Goal: Task Accomplishment & Management: Use online tool/utility

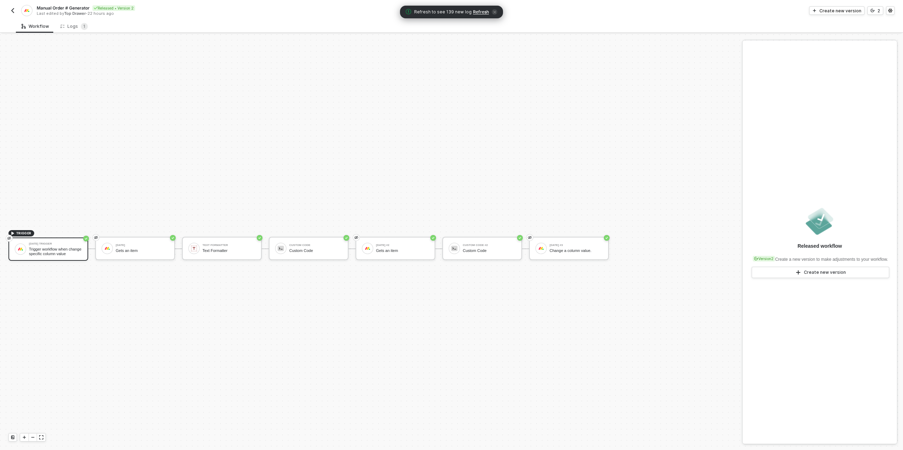
scroll to position [13, 0]
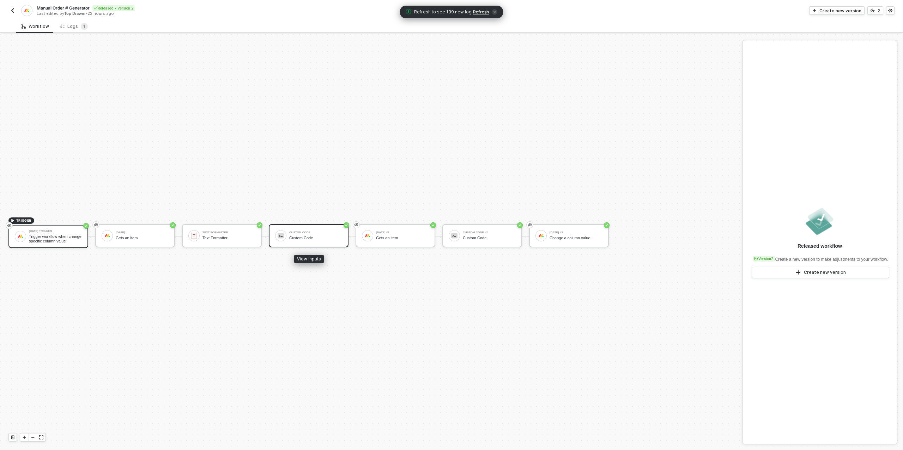
click at [293, 238] on div "Custom Code" at bounding box center [315, 238] width 53 height 5
type textarea "/* You can access variables on the inputData object. ex: const myVariable = inp…"
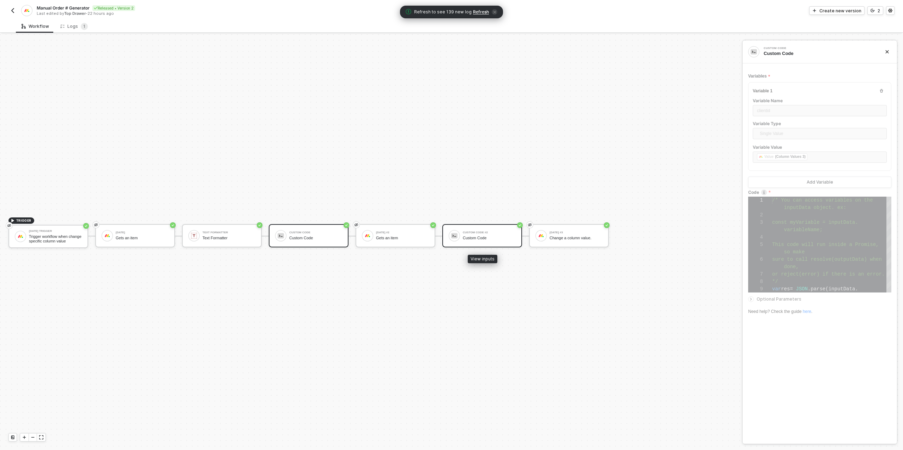
click at [479, 231] on div "Custom Code #2" at bounding box center [489, 232] width 53 height 3
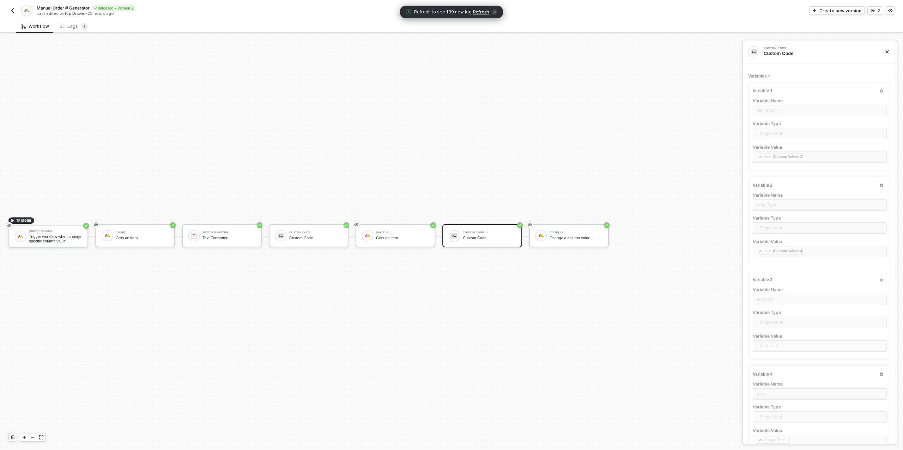
click at [13, 11] on img "button" at bounding box center [13, 11] width 6 height 6
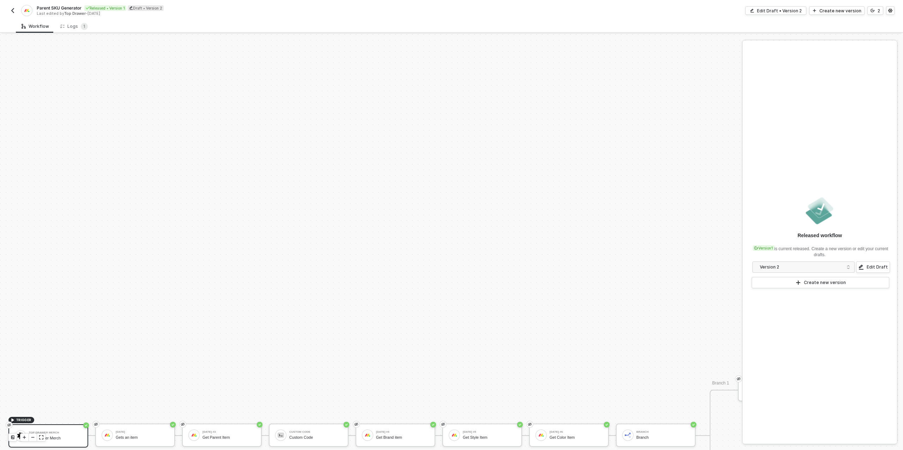
scroll to position [201, 0]
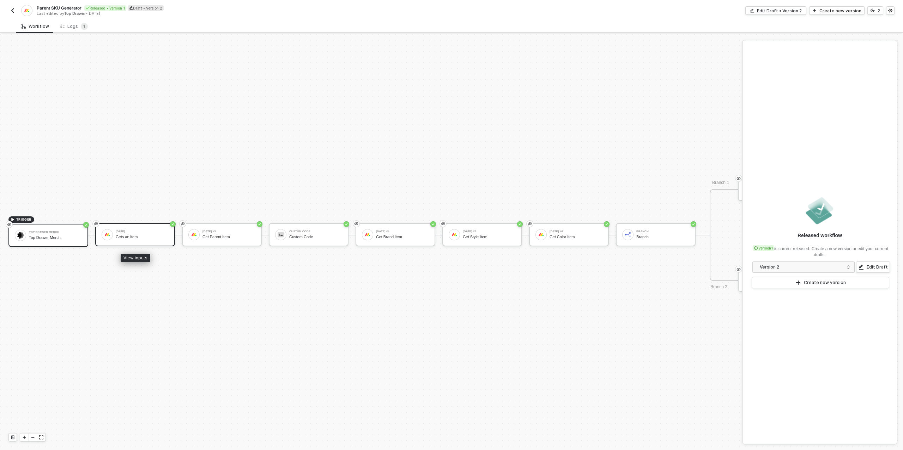
click at [141, 235] on div "Gets an item" at bounding box center [142, 237] width 53 height 5
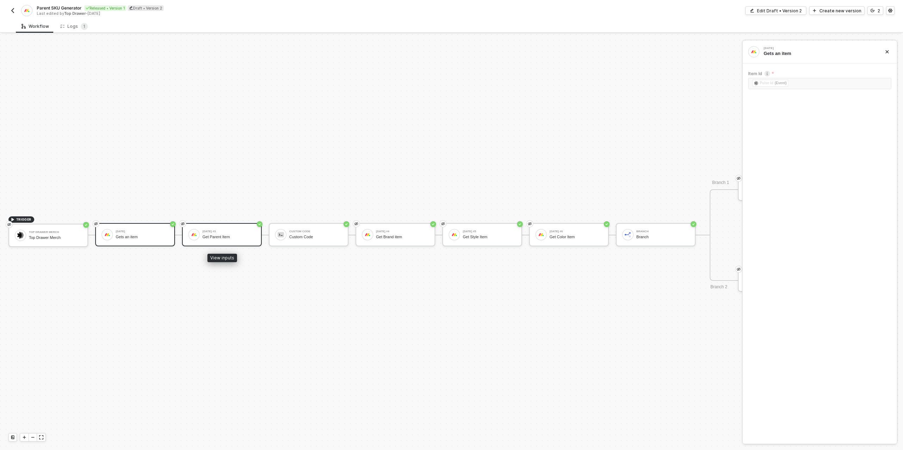
click at [227, 237] on div "Get Parent Item" at bounding box center [228, 237] width 53 height 5
click at [310, 235] on div "Custom Code" at bounding box center [315, 237] width 53 height 5
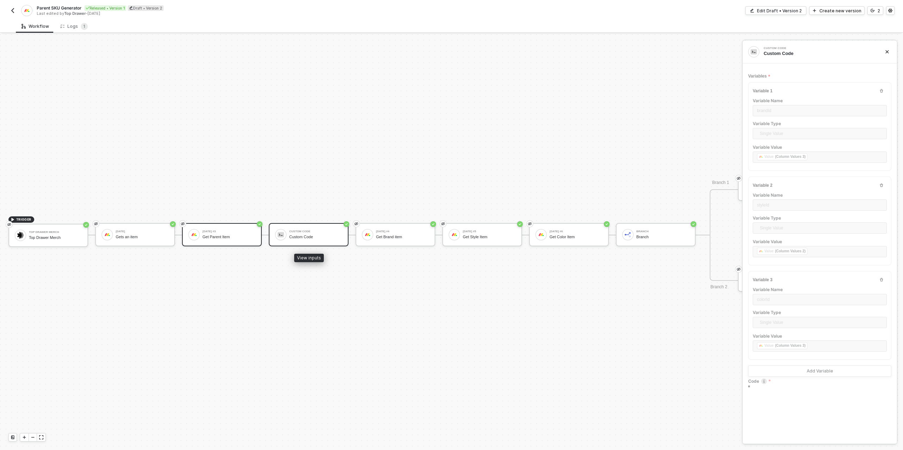
type textarea "/* You can access variables on the inputData object. ex: const myVariable = inp…"
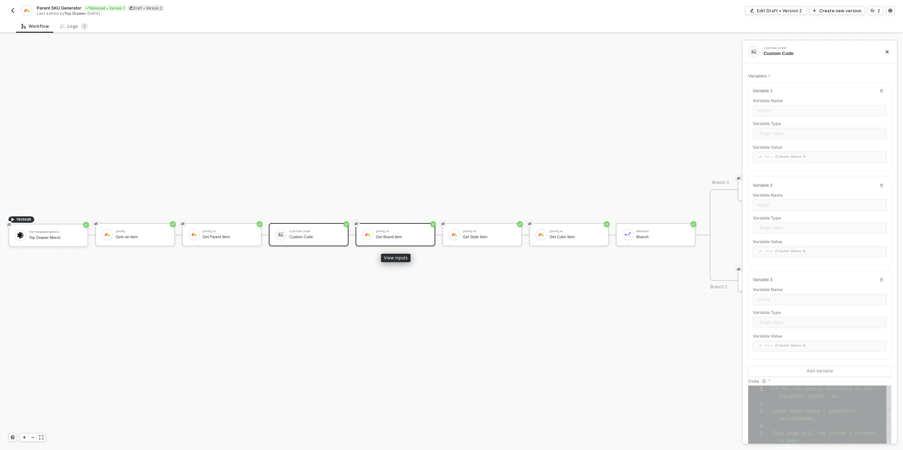
click at [409, 240] on div "Monday #4 Get Brand item" at bounding box center [402, 234] width 53 height 13
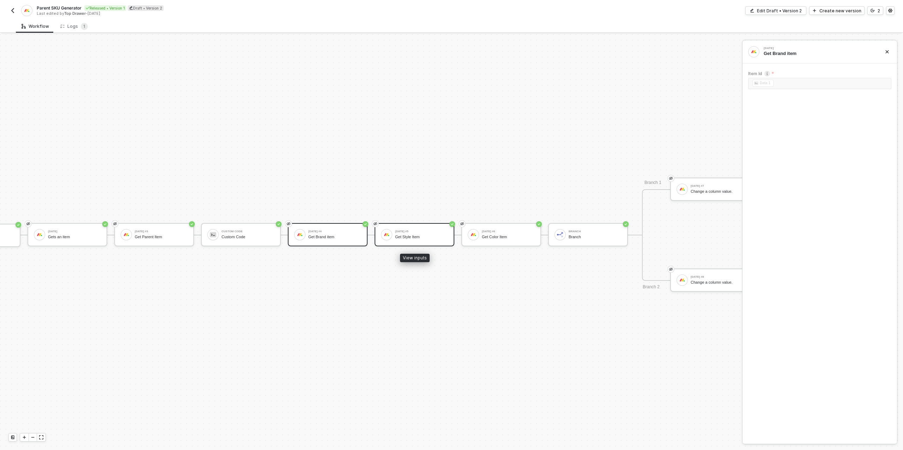
scroll to position [201, 107]
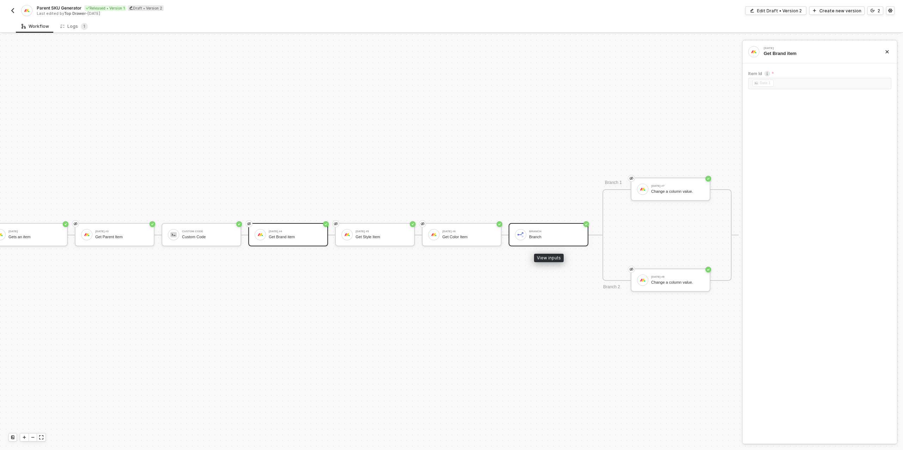
click at [560, 236] on div "Branch" at bounding box center [555, 237] width 53 height 5
click at [683, 188] on div "Monday #7 Change a column value." at bounding box center [677, 189] width 53 height 13
click at [547, 241] on div "Branch Branch" at bounding box center [555, 234] width 53 height 13
click at [781, 111] on div "Branch 1" at bounding box center [812, 112] width 107 height 6
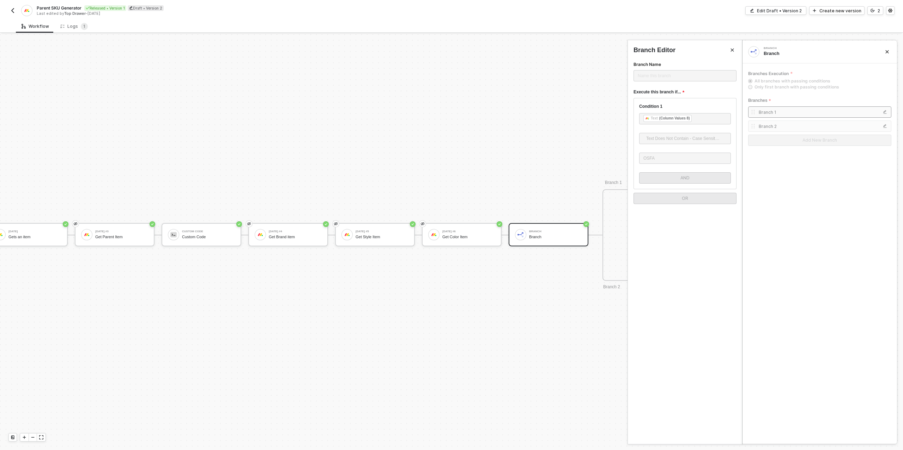
click at [811, 126] on div "Branch 2" at bounding box center [812, 126] width 107 height 6
click at [509, 177] on div at bounding box center [451, 242] width 903 height 416
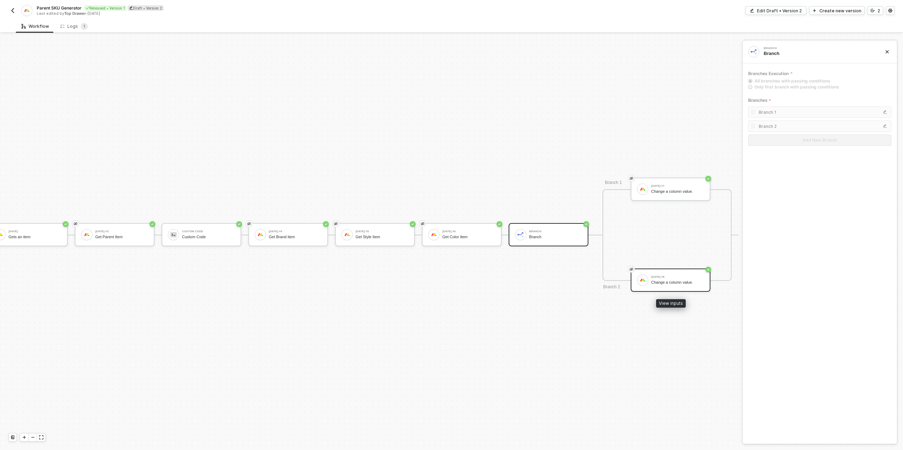
click at [677, 282] on div "Change a column value." at bounding box center [677, 282] width 53 height 5
click at [872, 11] on icon "icon-versioning" at bounding box center [873, 10] width 4 height 4
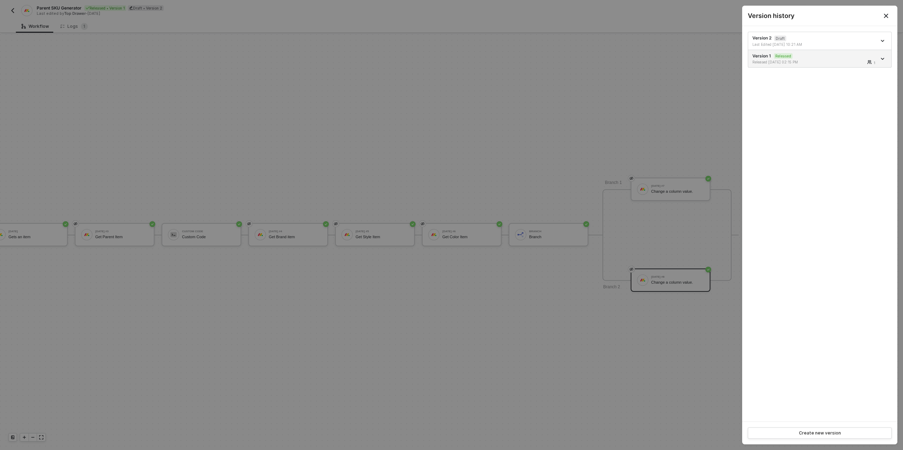
click at [877, 11] on div "Version history" at bounding box center [819, 16] width 155 height 20
click at [820, 34] on li "Version 2 Draft Last Edited 08/08/2025 10:21 AM" at bounding box center [819, 41] width 143 height 18
click at [804, 42] on div "Last Edited 08/08/2025 10:21 AM" at bounding box center [783, 44] width 63 height 5
click at [602, 112] on div at bounding box center [451, 225] width 903 height 450
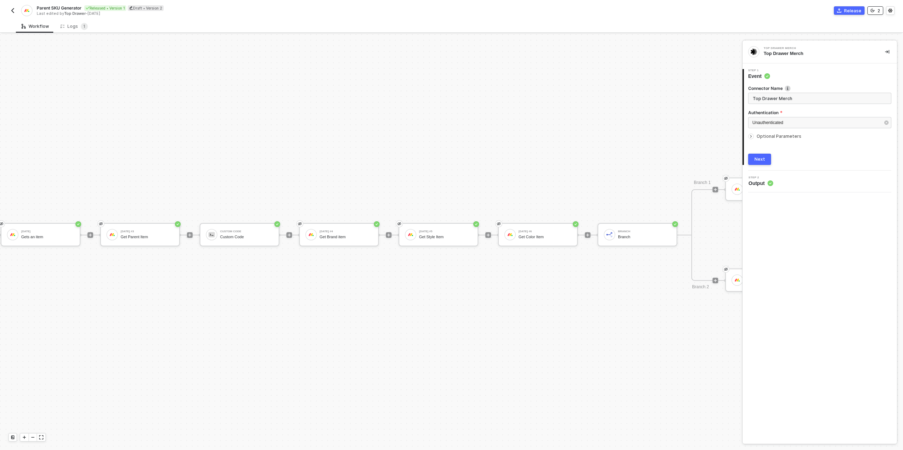
scroll to position [201, 261]
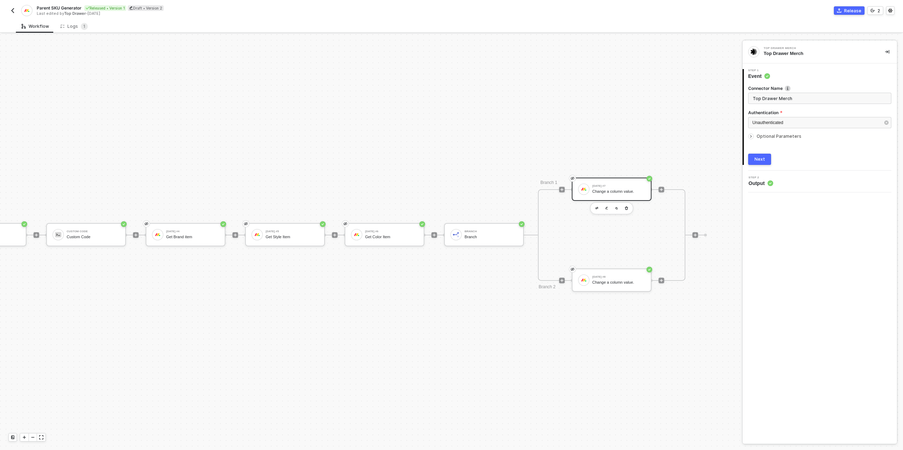
click at [621, 193] on div "Change a column value." at bounding box center [618, 191] width 53 height 5
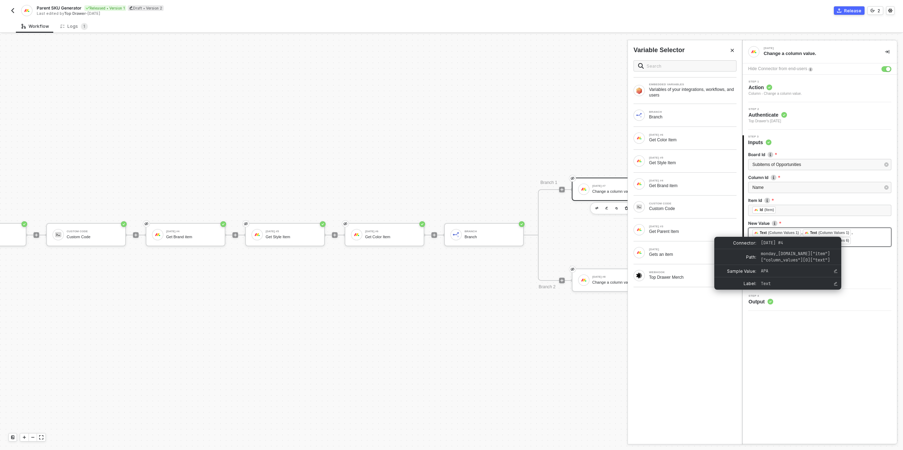
click at [794, 232] on div "(Column Values 1)" at bounding box center [783, 233] width 31 height 6
drag, startPoint x: 803, startPoint y: 234, endPoint x: 811, endPoint y: 235, distance: 8.2
click at [802, 234] on span "Text (Column Values 1)" at bounding box center [776, 233] width 49 height 5
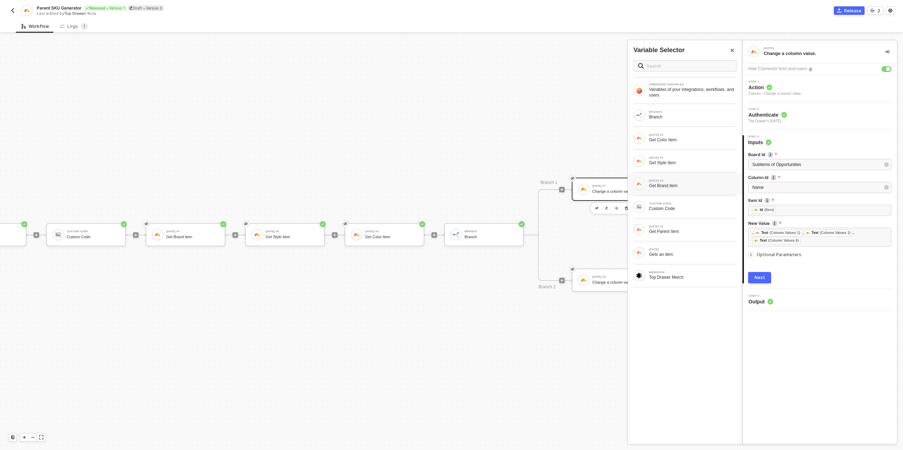
click at [695, 185] on div "Get Brand item" at bounding box center [692, 186] width 87 height 6
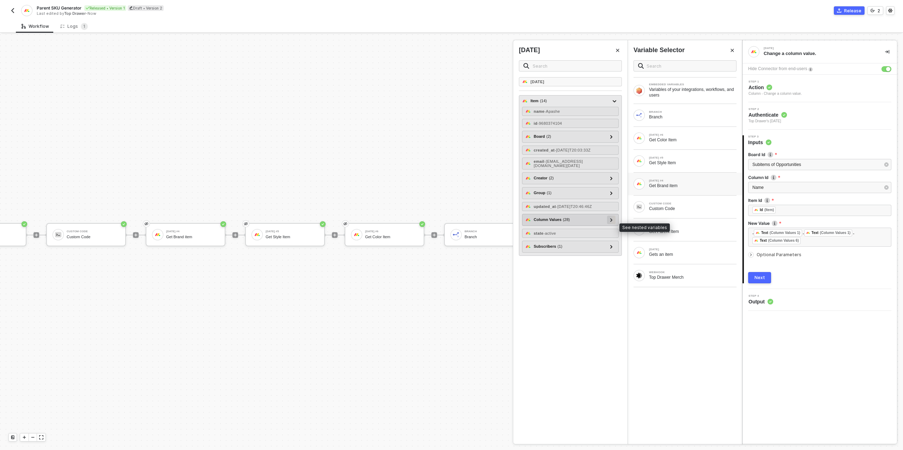
click at [610, 222] on icon at bounding box center [611, 220] width 2 height 4
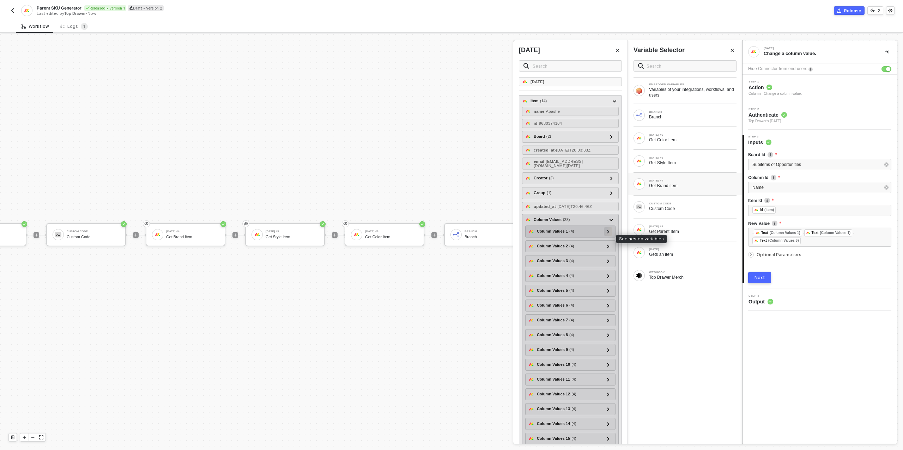
click at [608, 234] on icon at bounding box center [608, 232] width 2 height 4
click at [608, 233] on icon at bounding box center [608, 232] width 4 height 2
click at [607, 248] on icon at bounding box center [608, 247] width 2 height 4
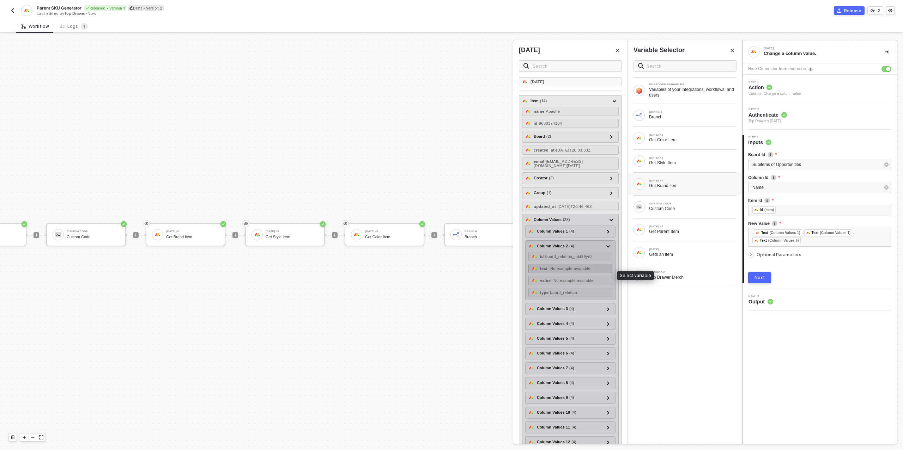
click at [578, 271] on span "- No example available" at bounding box center [569, 269] width 43 height 4
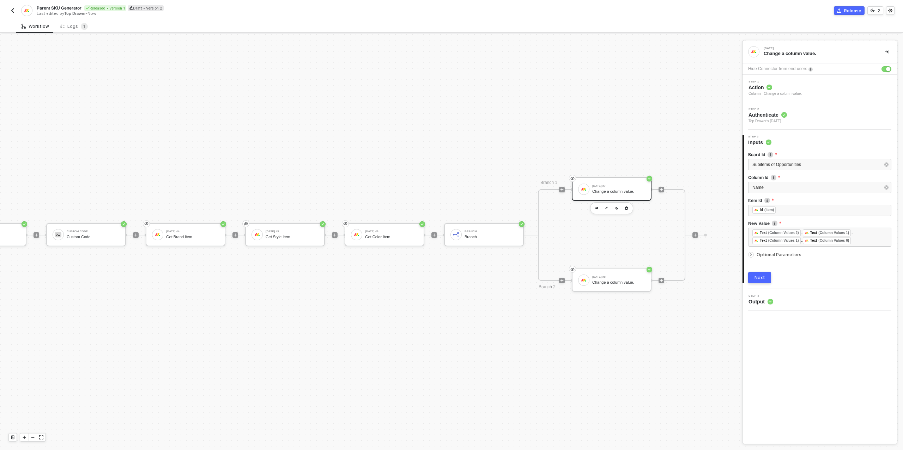
click at [762, 277] on div "Next" at bounding box center [760, 278] width 11 height 6
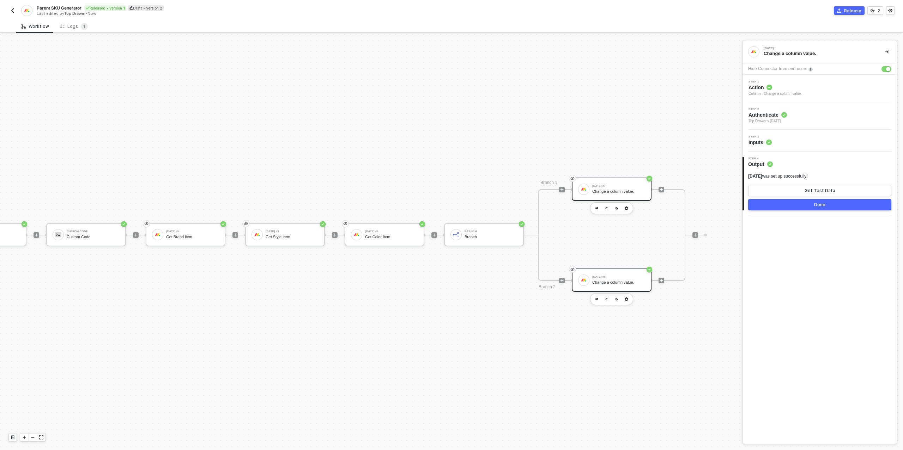
click at [617, 280] on div "Monday #8 Change a column value." at bounding box center [618, 280] width 53 height 13
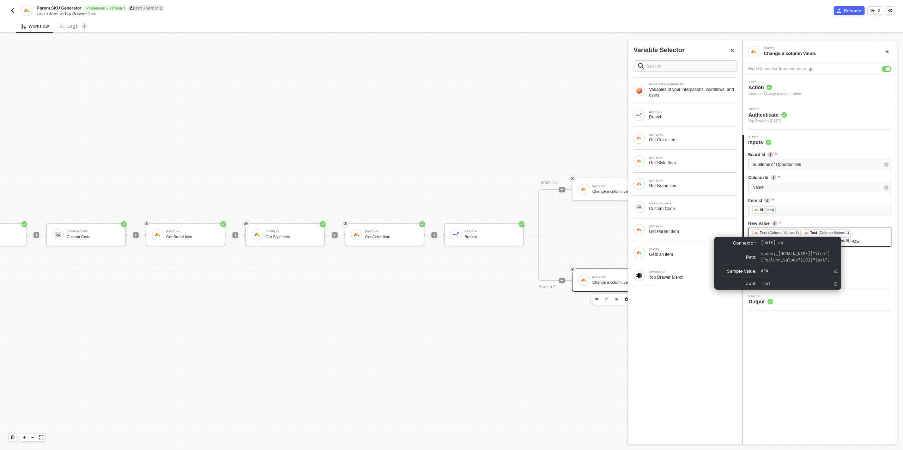
click at [802, 233] on span "Text (Column Values 1)" at bounding box center [776, 233] width 49 height 5
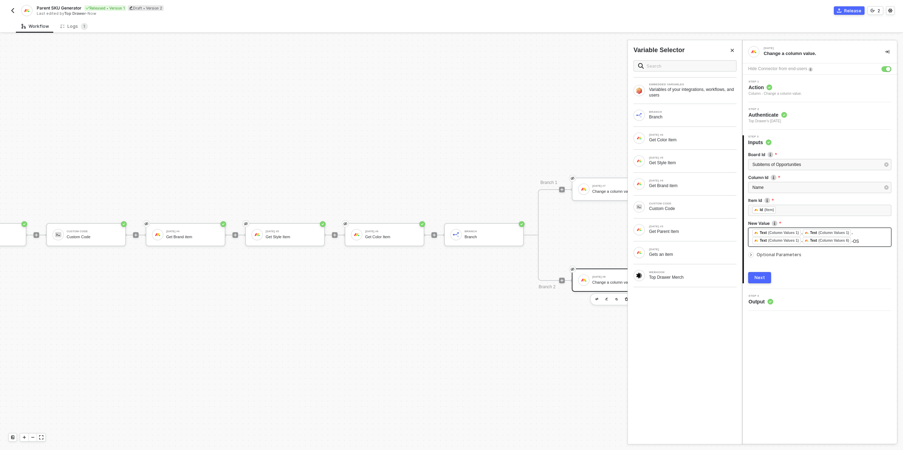
click at [803, 232] on span "-" at bounding box center [802, 233] width 1 height 5
click at [688, 186] on div "Get Brand item" at bounding box center [692, 186] width 87 height 6
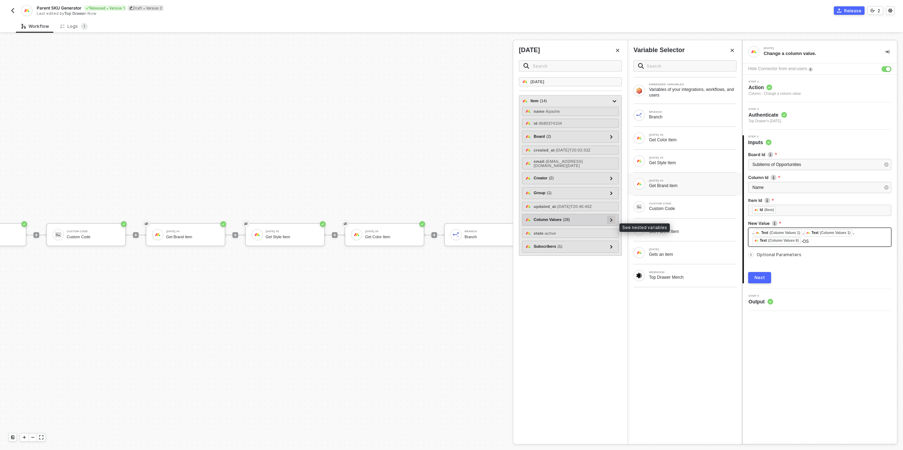
click at [611, 222] on icon at bounding box center [611, 220] width 2 height 4
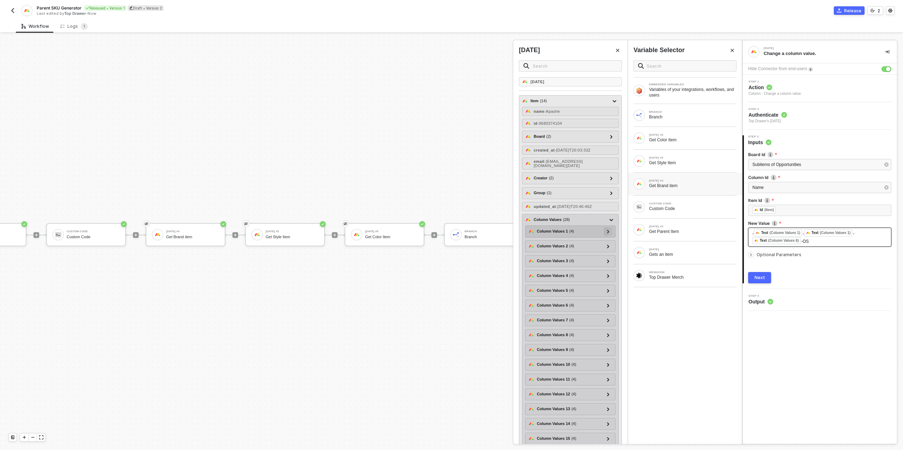
click at [607, 235] on div at bounding box center [608, 232] width 4 height 8
click at [607, 233] on icon at bounding box center [608, 232] width 4 height 2
click at [609, 248] on icon at bounding box center [608, 247] width 2 height 4
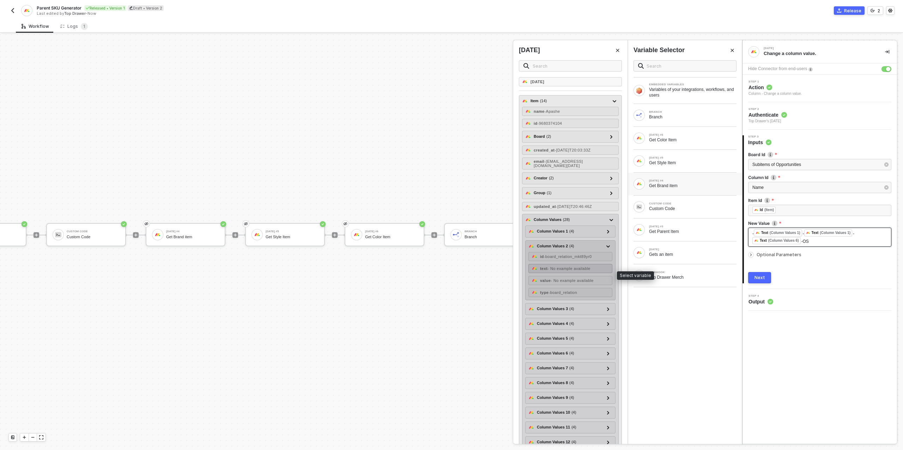
click at [568, 271] on span "- No example available" at bounding box center [569, 269] width 43 height 4
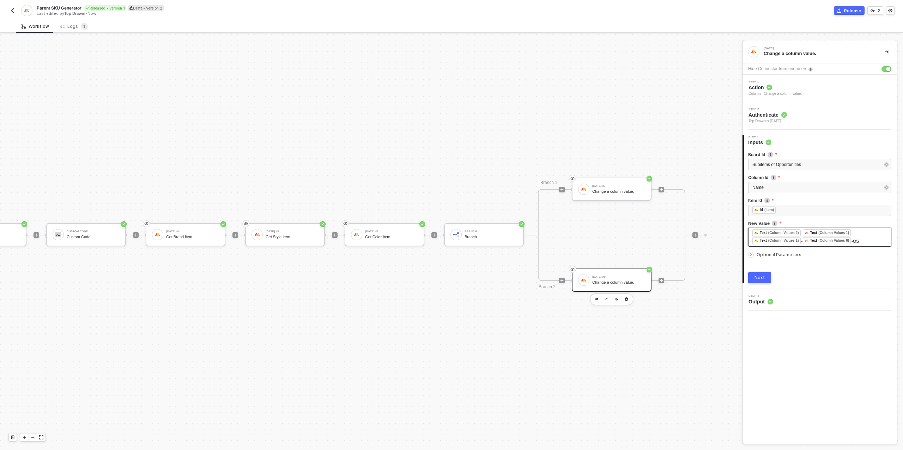
click at [762, 280] on div "Next" at bounding box center [760, 278] width 11 height 6
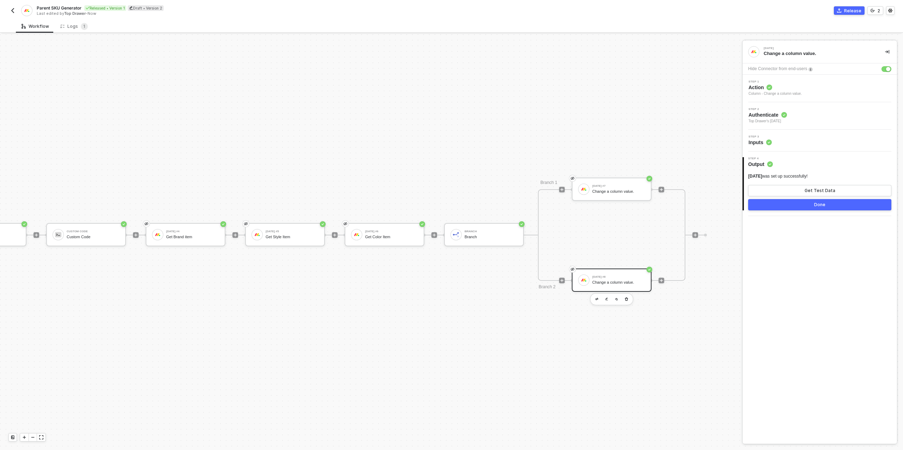
click at [817, 204] on div "Done" at bounding box center [819, 205] width 11 height 6
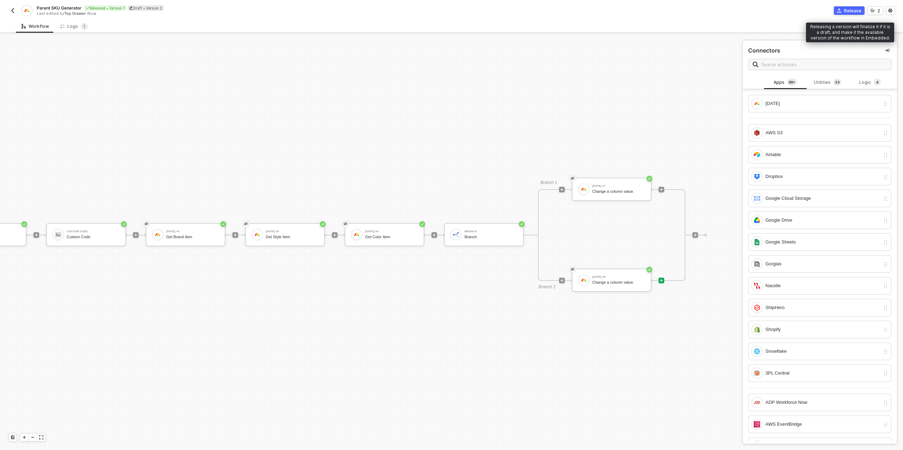
click at [853, 9] on div "Release" at bounding box center [852, 11] width 17 height 6
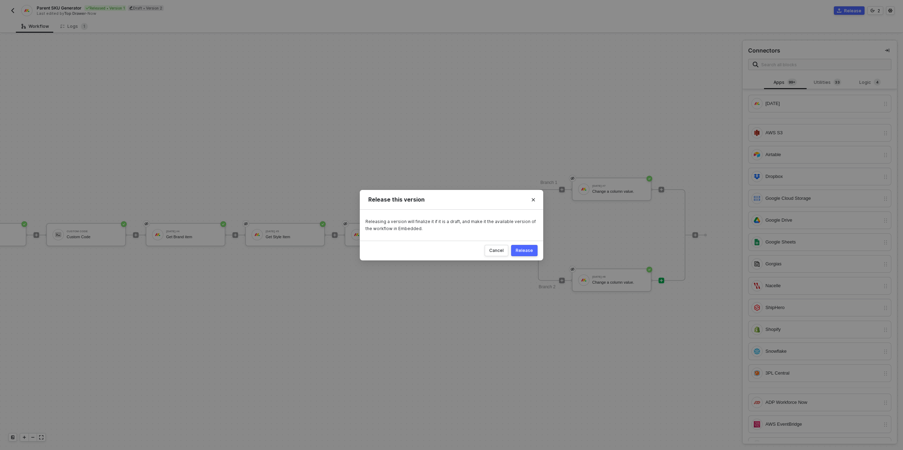
click at [525, 248] on div "Release" at bounding box center [524, 251] width 17 height 6
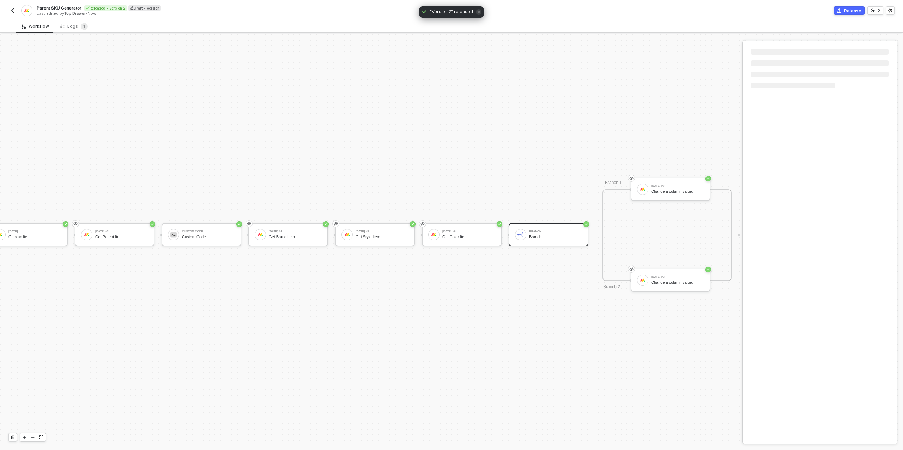
scroll to position [201, 107]
